Goal: Transaction & Acquisition: Subscribe to service/newsletter

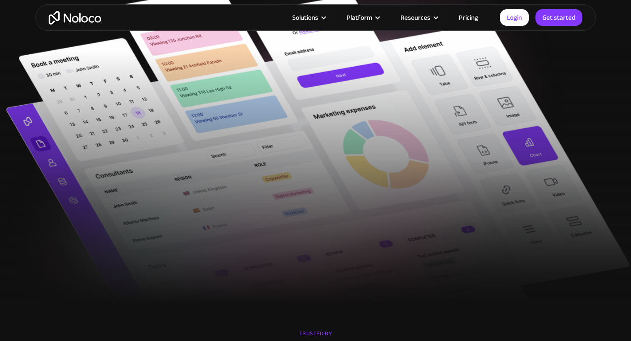
scroll to position [185, 0]
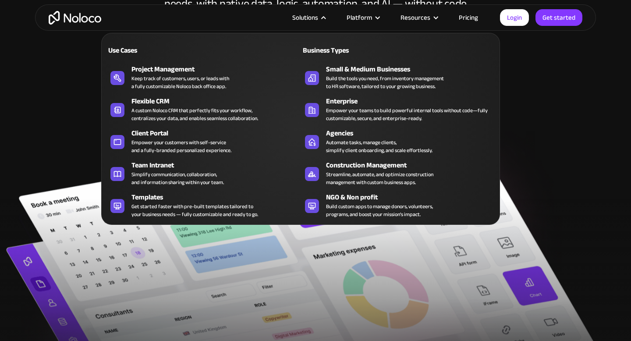
click at [315, 21] on nav "Use Cases Business Types Project Management Keep track of customers, users, or …" at bounding box center [300, 123] width 399 height 204
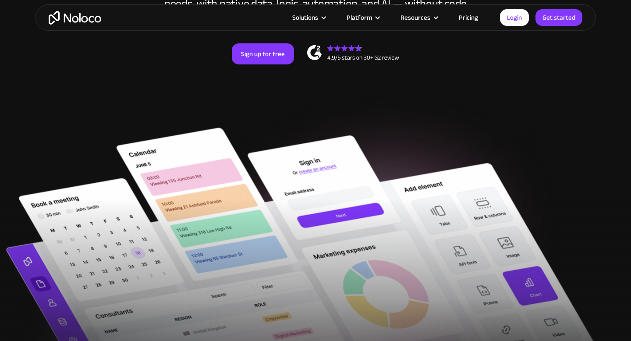
click at [479, 17] on link "Pricing" at bounding box center [468, 17] width 41 height 11
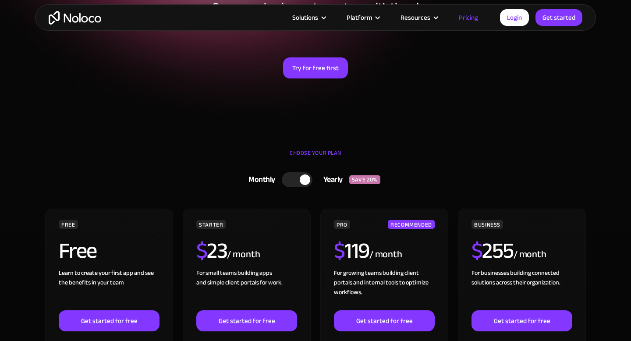
scroll to position [140, 0]
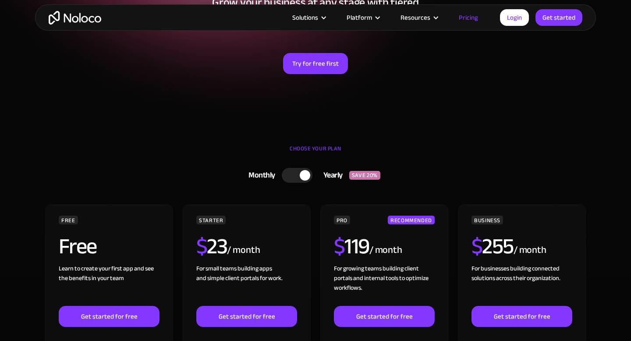
click at [294, 181] on div at bounding box center [297, 175] width 31 height 15
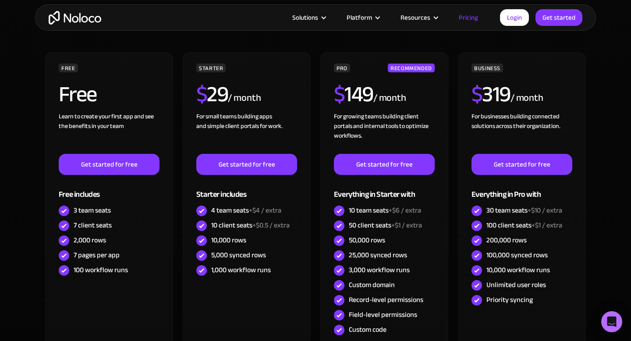
scroll to position [293, 0]
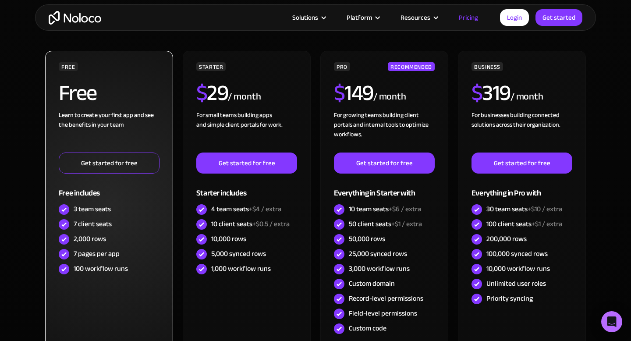
click at [76, 158] on link "Get started for free" at bounding box center [109, 162] width 101 height 21
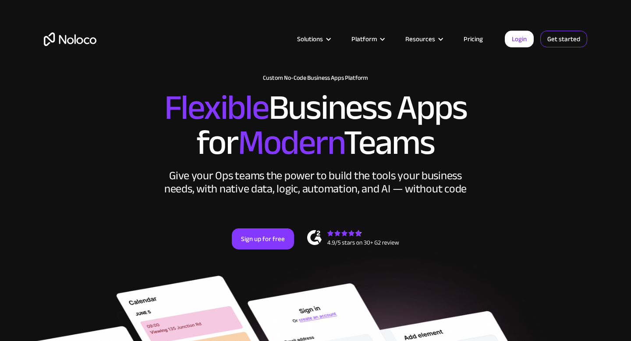
click at [562, 42] on link "Get started" at bounding box center [563, 39] width 47 height 17
